Goal: Check status: Check status

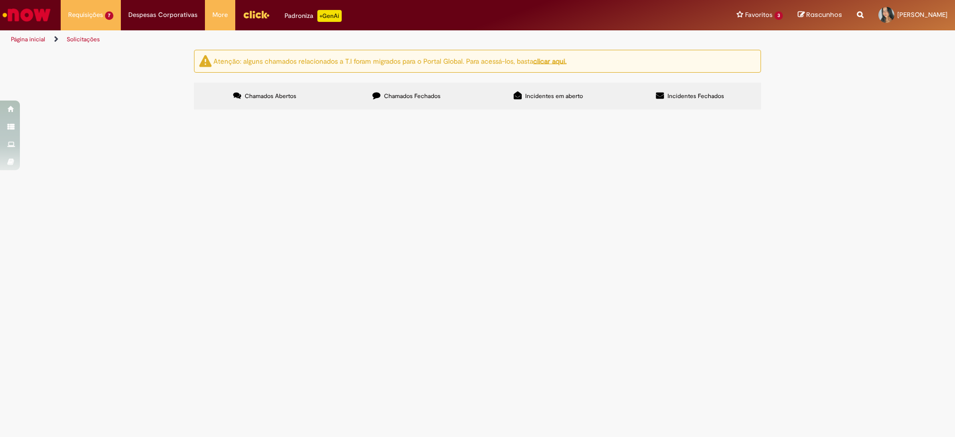
click at [0, 0] on span "Claro Mogi Rio Claro" at bounding box center [0, 0] width 0 height 0
click at [0, 0] on span "Solicitação de numerário" at bounding box center [0, 0] width 0 height 0
click at [0, 0] on span "Claro Mogi Rio Claro" at bounding box center [0, 0] width 0 height 0
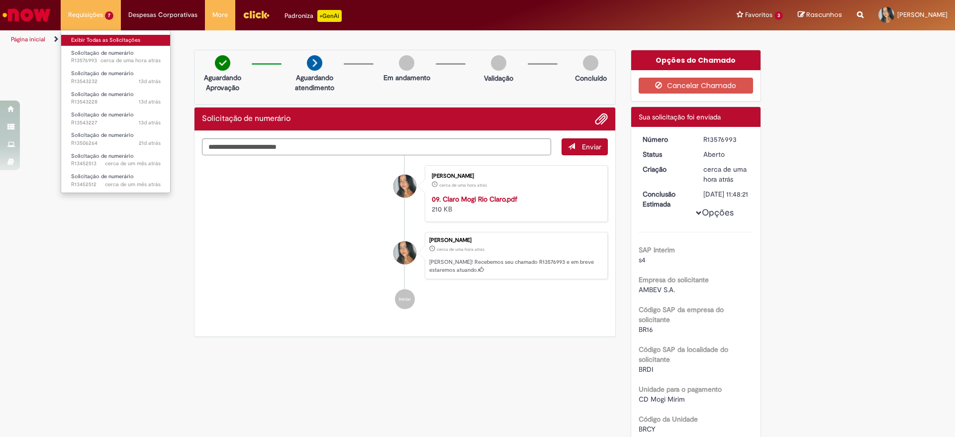
click at [91, 43] on link "Exibir Todas as Solicitações" at bounding box center [115, 40] width 109 height 11
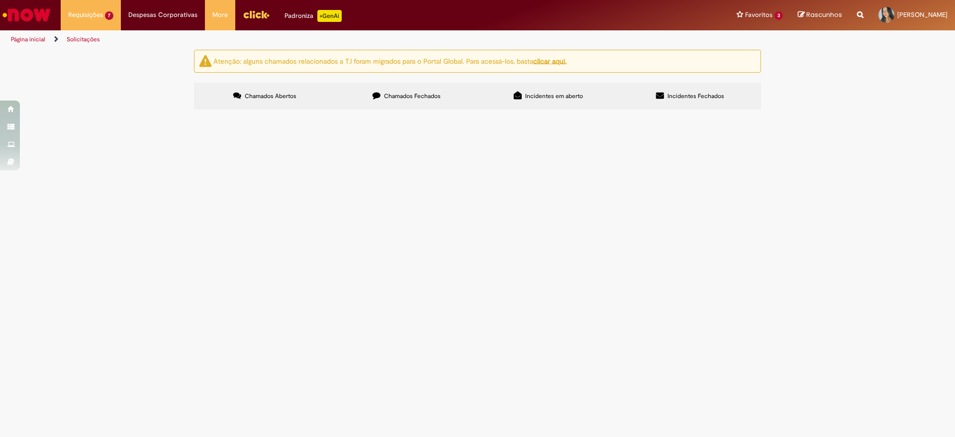
drag, startPoint x: 248, startPoint y: 191, endPoint x: 245, endPoint y: 283, distance: 92.6
click at [0, 0] on tbody "R13576993 Solicitação de numerário Claro Mogi Rio Claro [GEOGRAPHIC_DATA] R1354…" at bounding box center [0, 0] width 0 height 0
click at [403, 371] on main "Solicitações Atenção: alguns chamados relacionados a T.I foram migrados para o …" at bounding box center [477, 242] width 955 height 387
